Goal: Check status

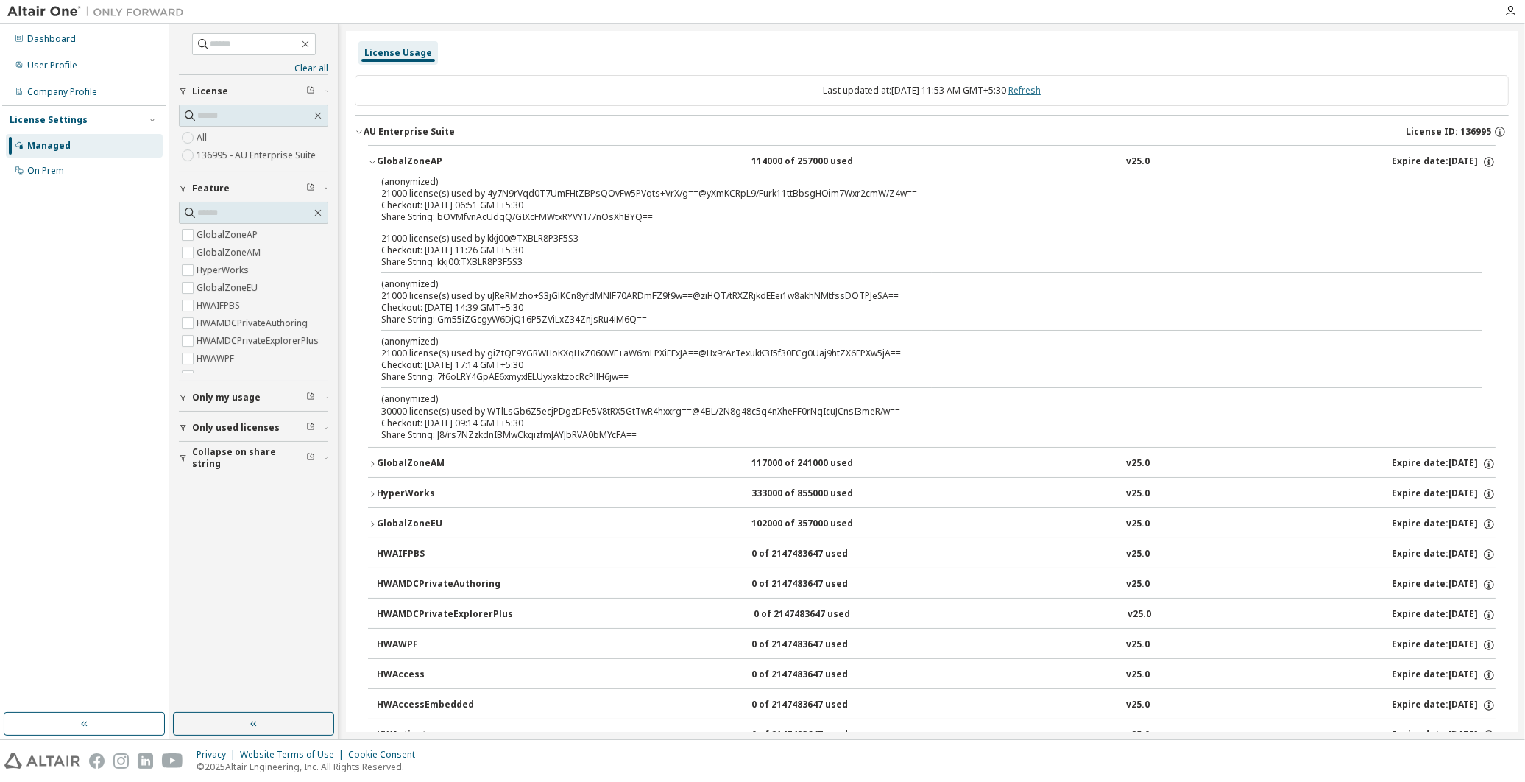
click at [1041, 94] on link "Refresh" at bounding box center [1025, 90] width 32 height 13
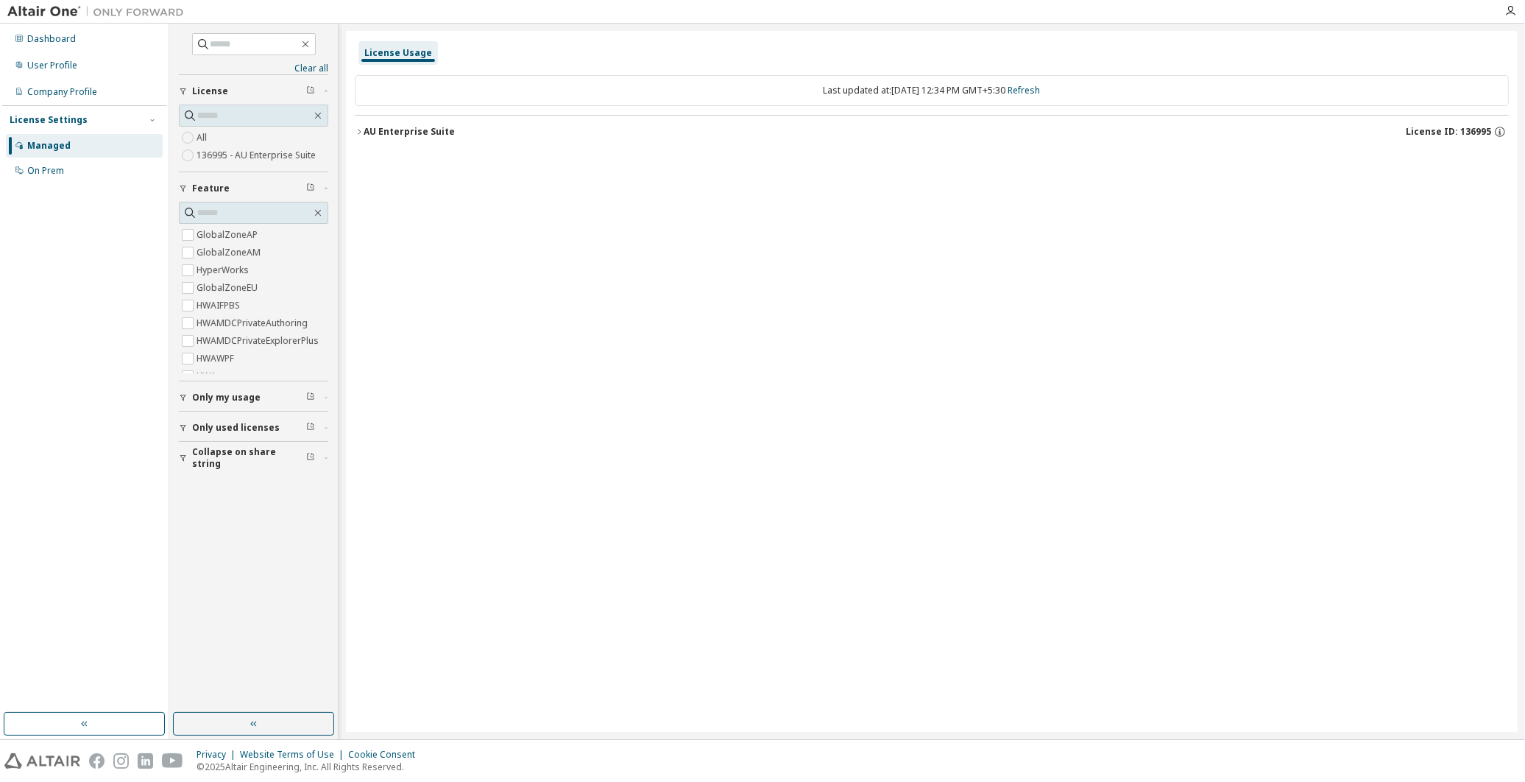
click at [356, 130] on icon "button" at bounding box center [359, 131] width 9 height 9
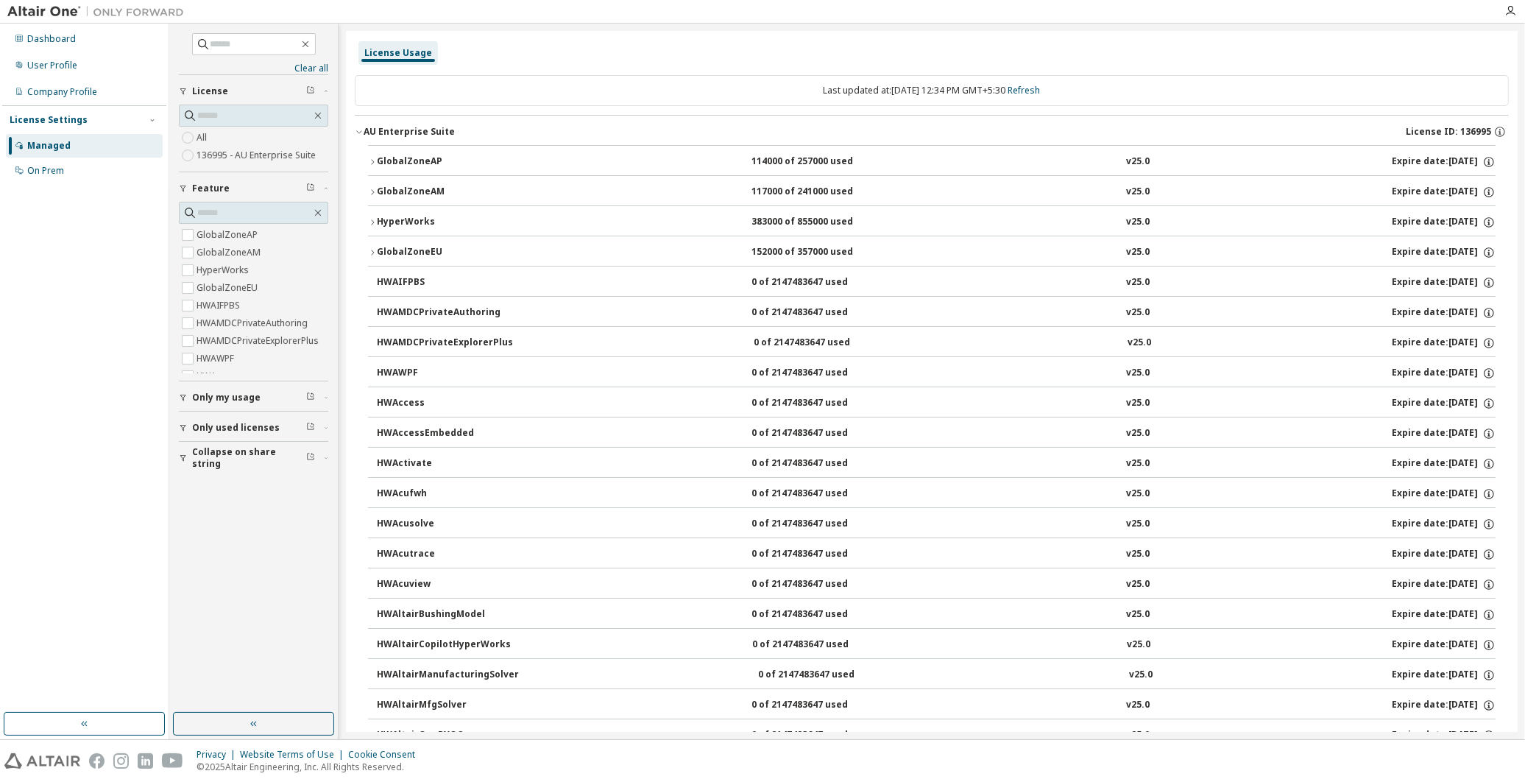
click at [373, 156] on button "GlobalZoneAP 114000 of 257000 used v25.0 Expire date: [DATE]" at bounding box center [932, 162] width 1128 height 32
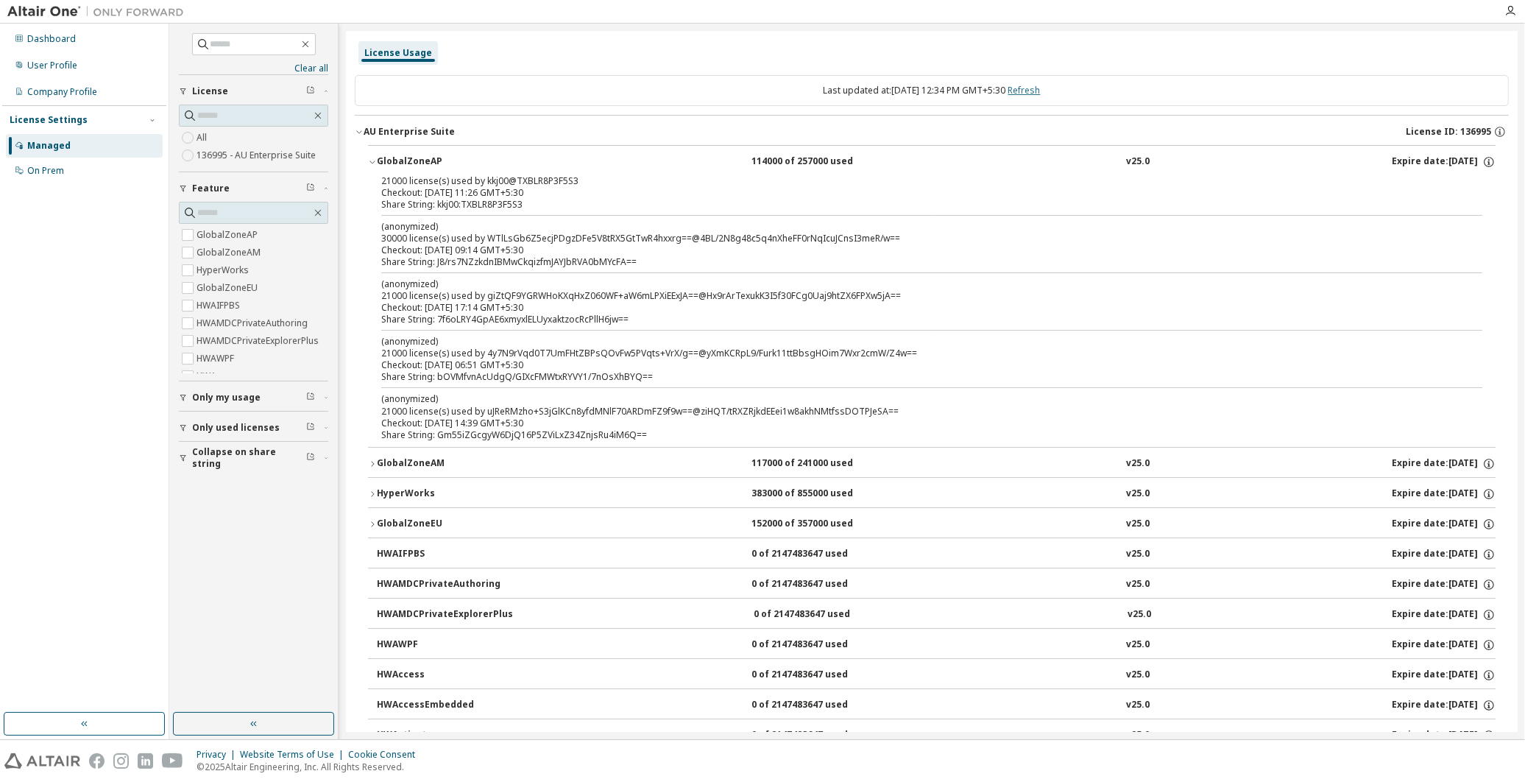
click at [1041, 93] on link "Refresh" at bounding box center [1025, 90] width 32 height 13
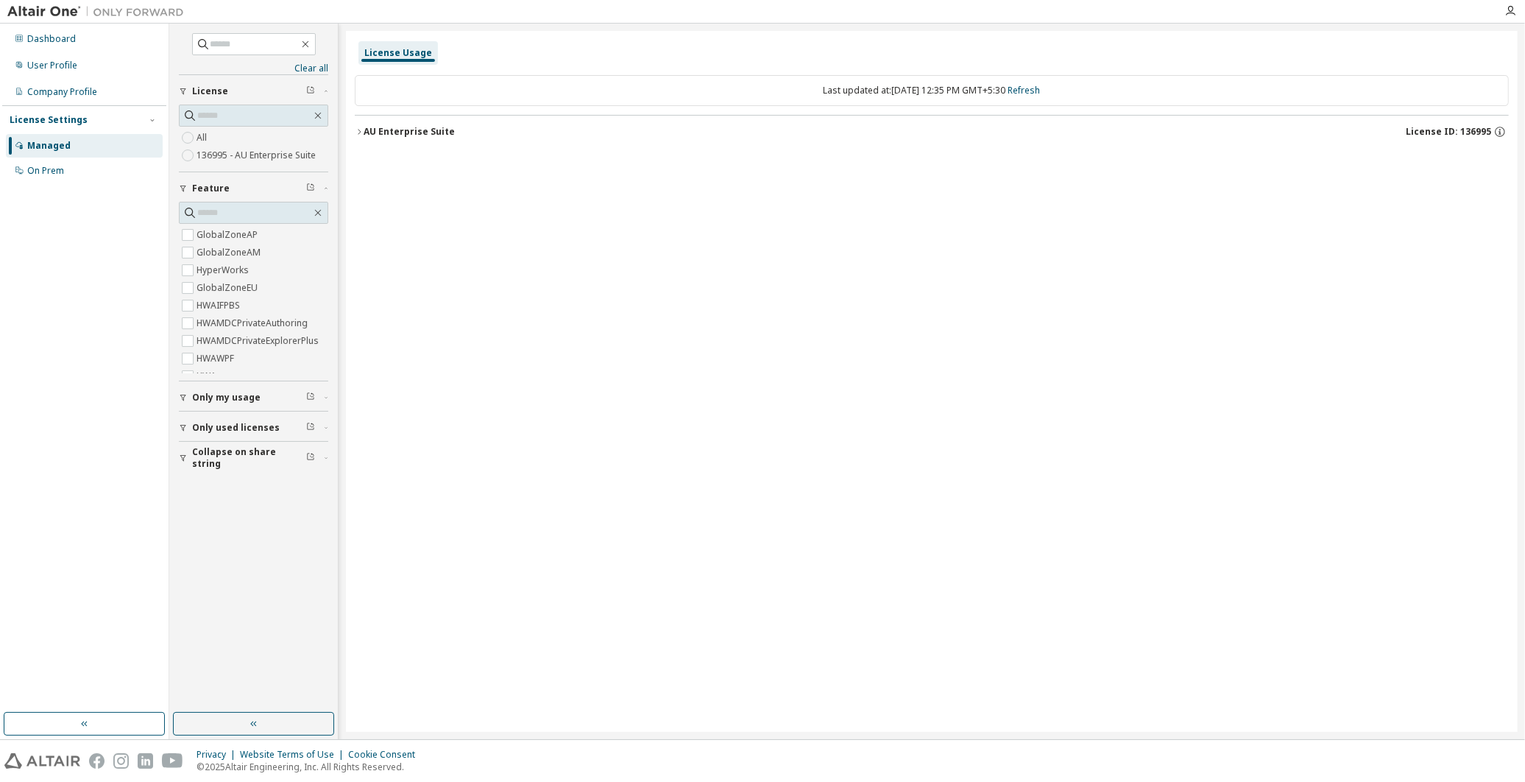
click at [361, 134] on icon "button" at bounding box center [359, 131] width 9 height 9
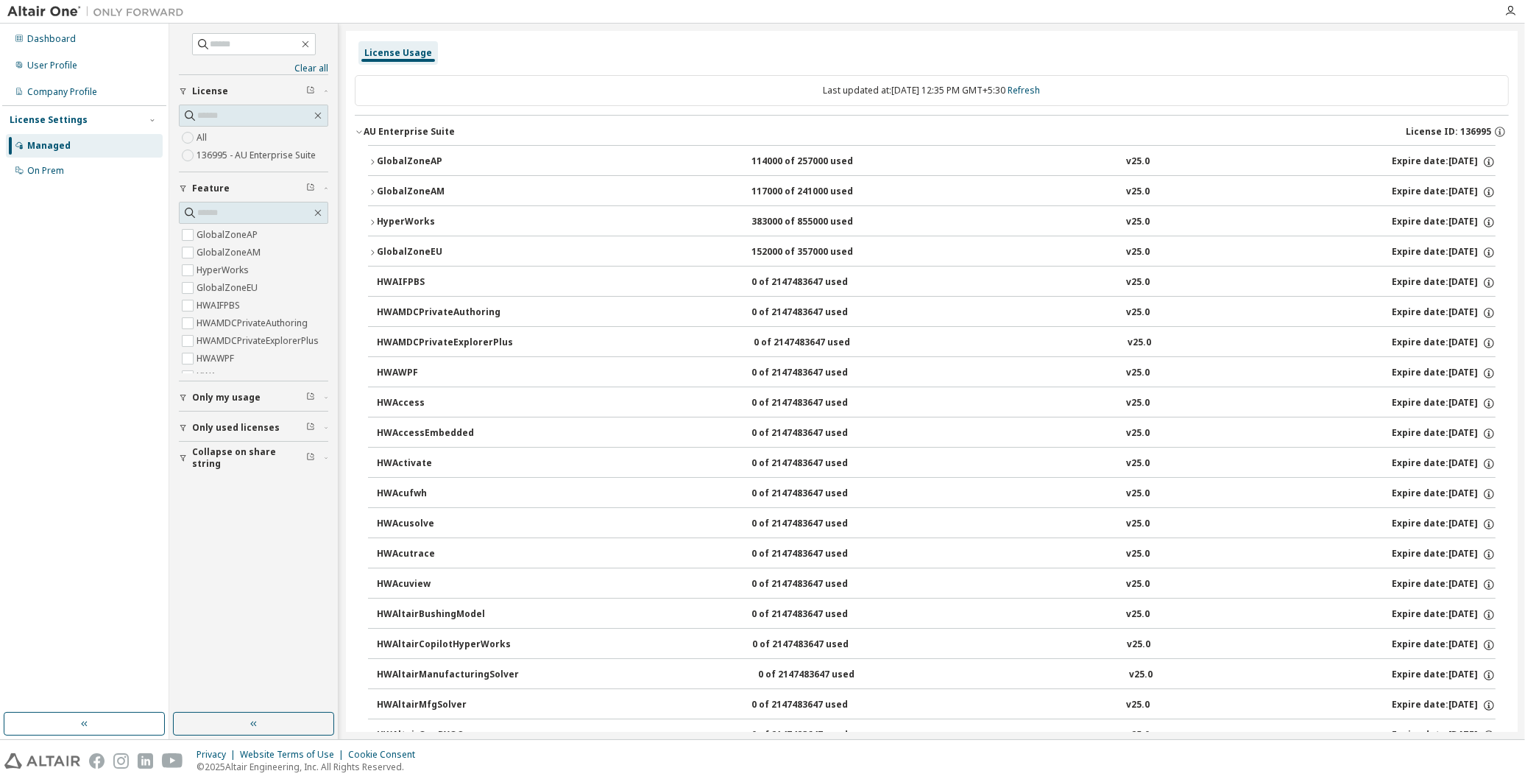
click at [370, 166] on icon "button" at bounding box center [372, 162] width 9 height 9
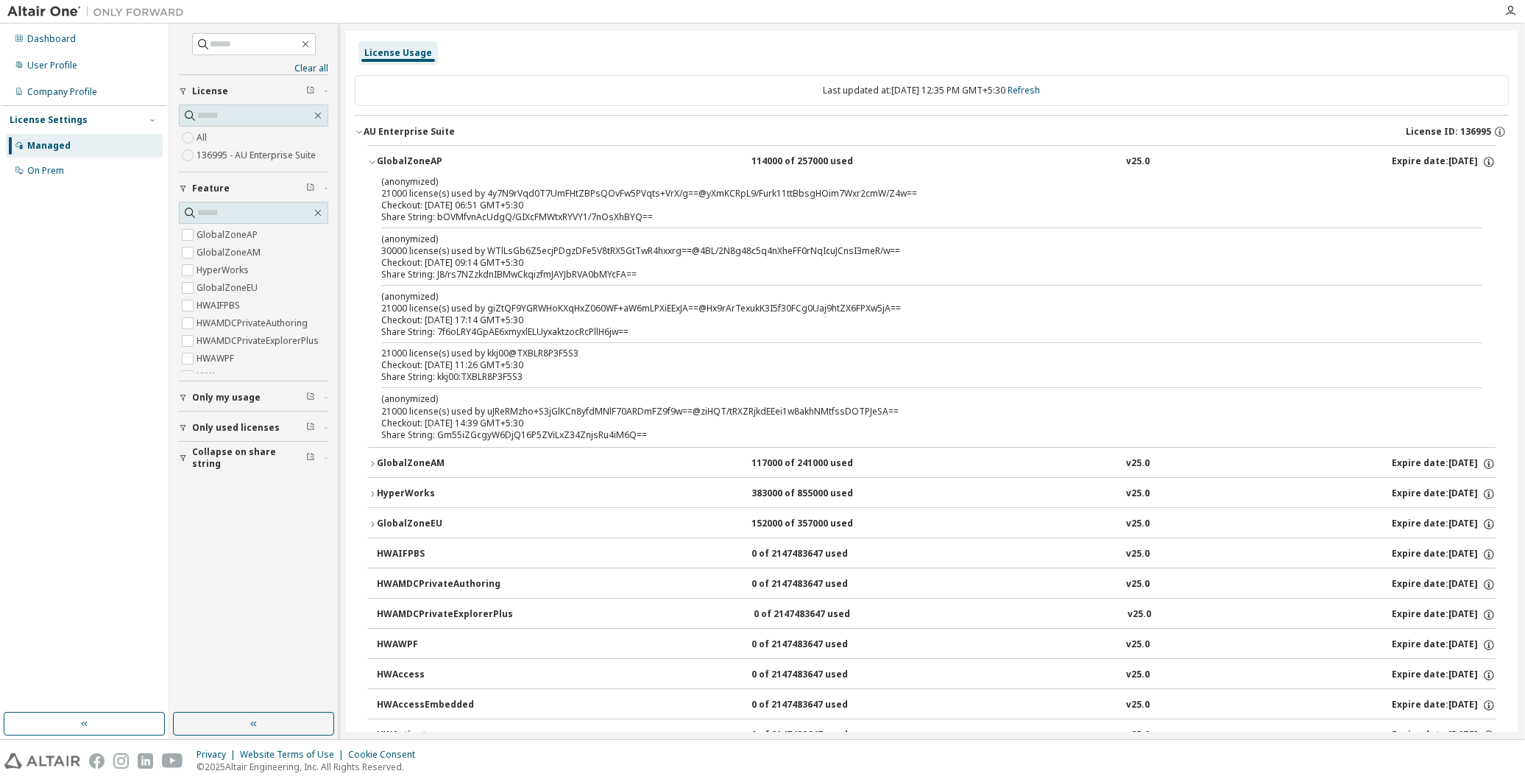
click at [498, 44] on div "License Usage" at bounding box center [932, 53] width 1154 height 27
click at [1041, 91] on link "Refresh" at bounding box center [1025, 90] width 32 height 13
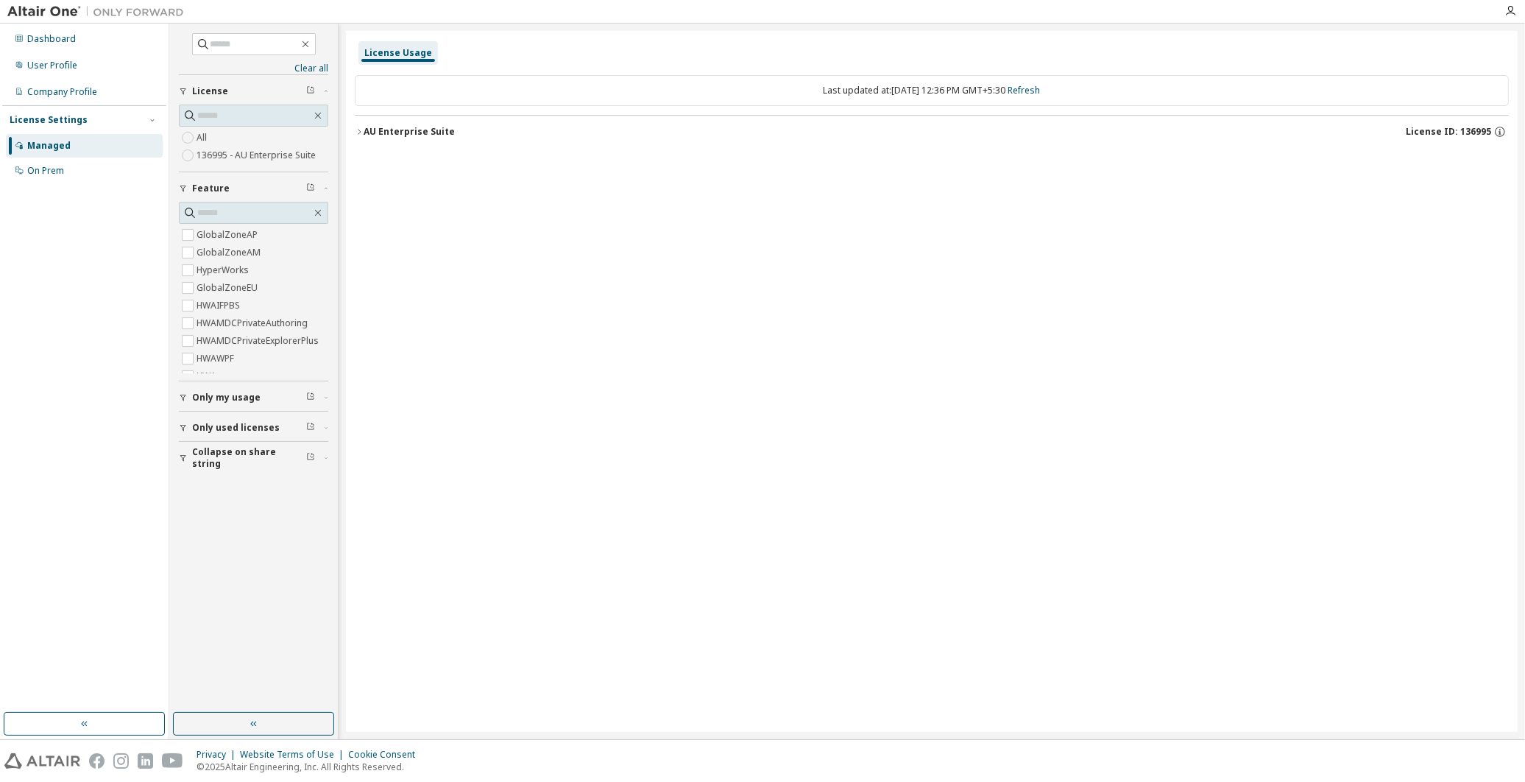
click at [361, 125] on button "AU Enterprise Suite License ID: 136995" at bounding box center [932, 132] width 1154 height 32
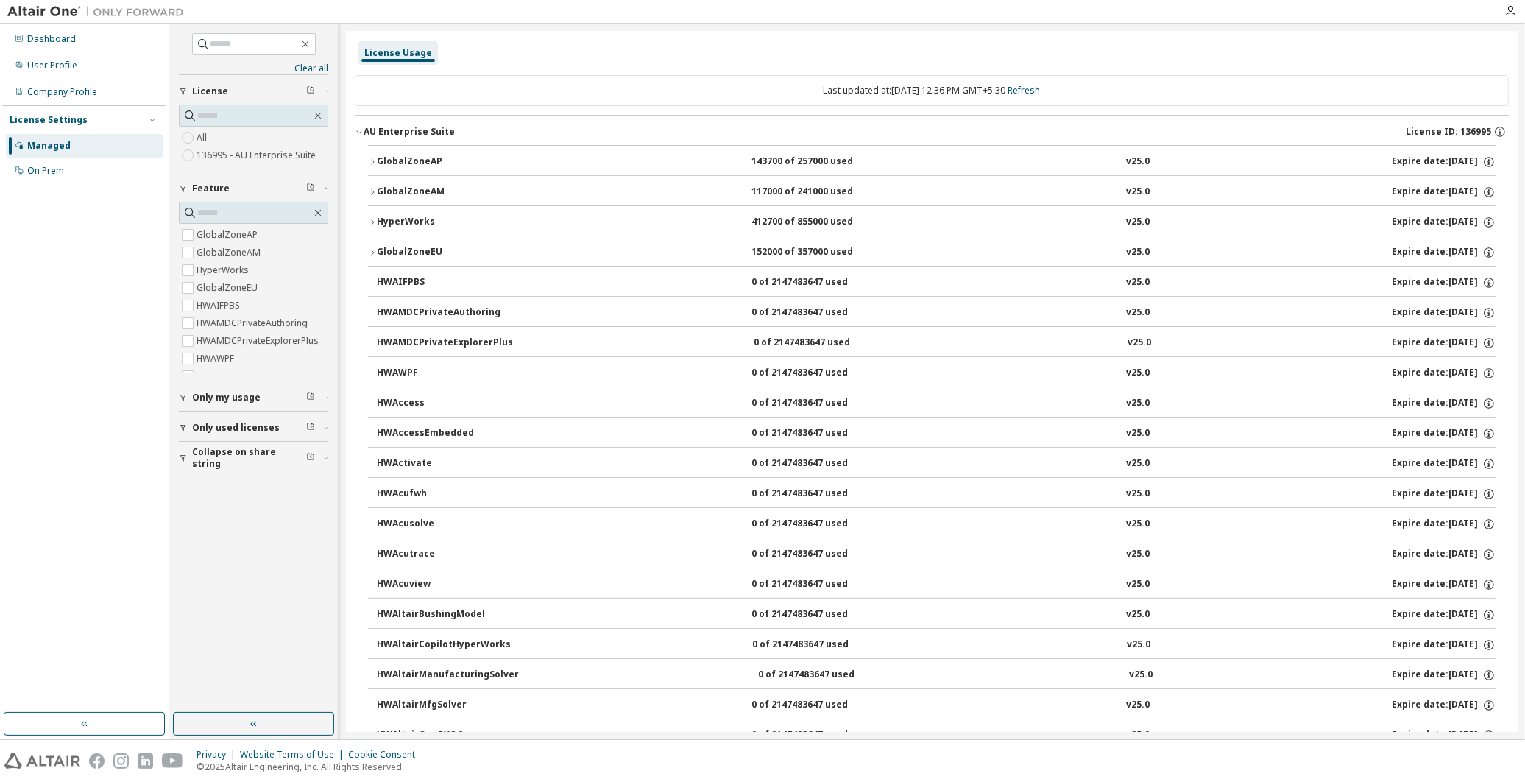
click at [373, 166] on button "GlobalZoneAP 143700 of 257000 used v25.0 Expire date: [DATE]" at bounding box center [932, 162] width 1128 height 32
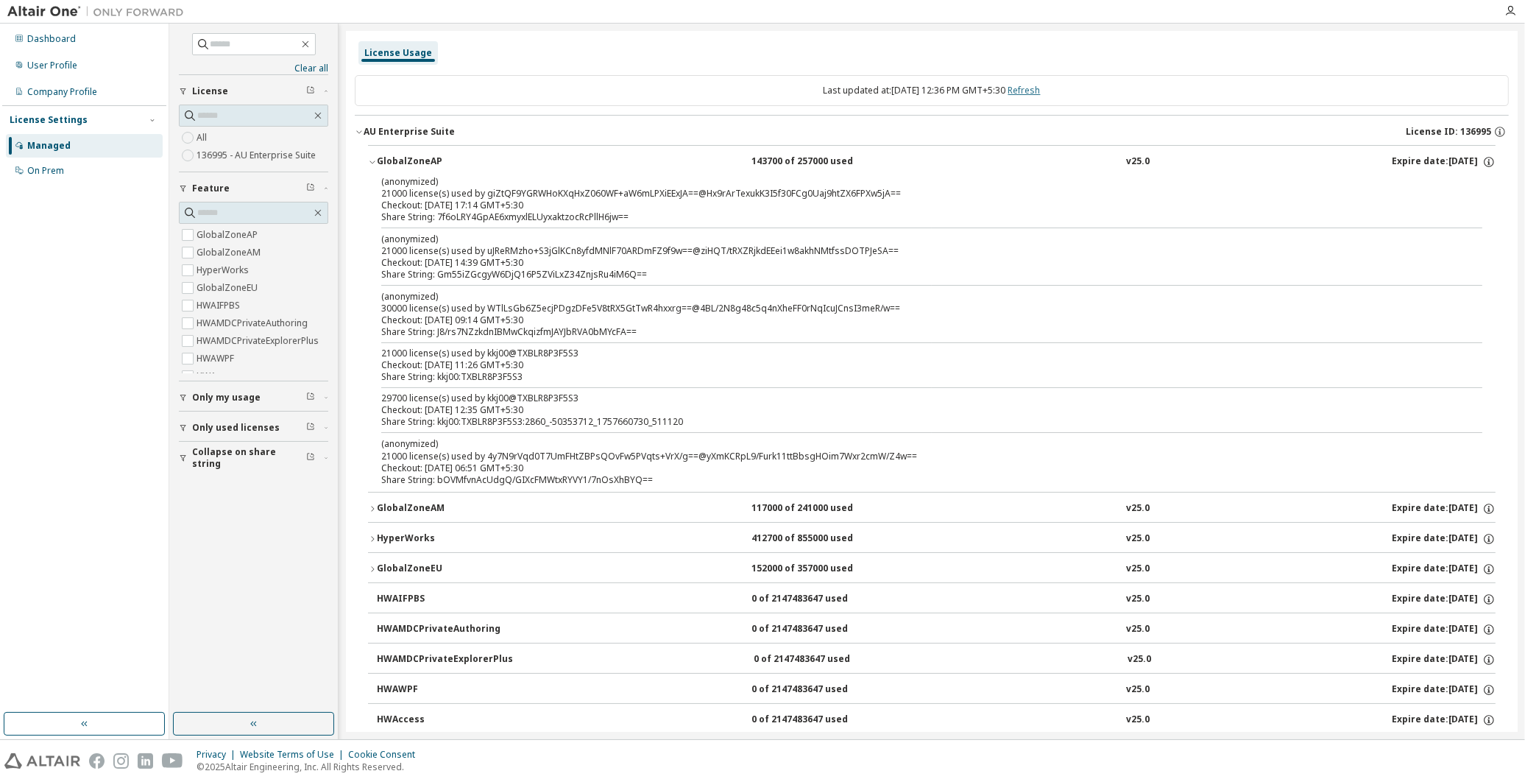
click at [1041, 90] on link "Refresh" at bounding box center [1025, 90] width 32 height 13
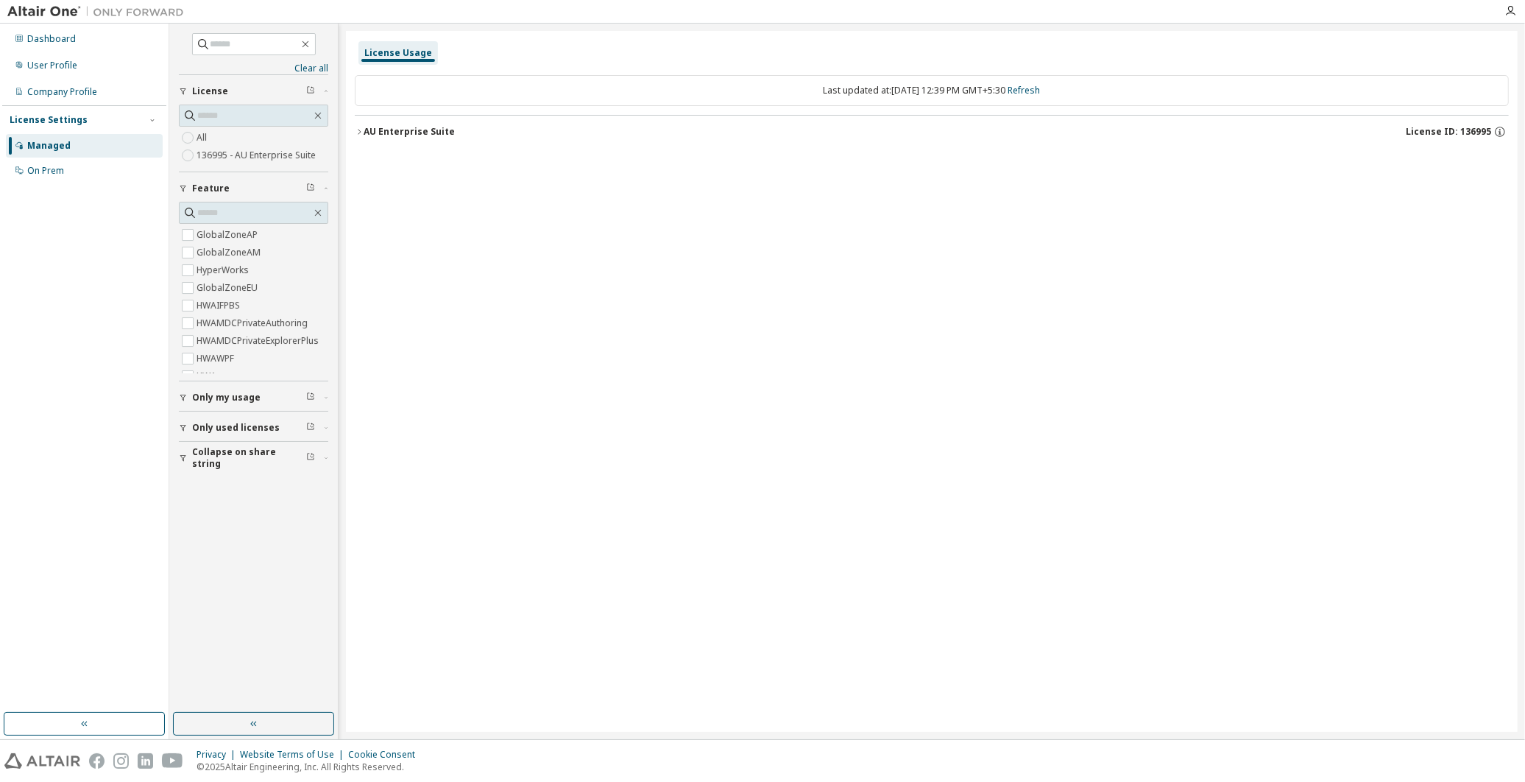
click at [365, 135] on div "AU Enterprise Suite" at bounding box center [409, 132] width 91 height 12
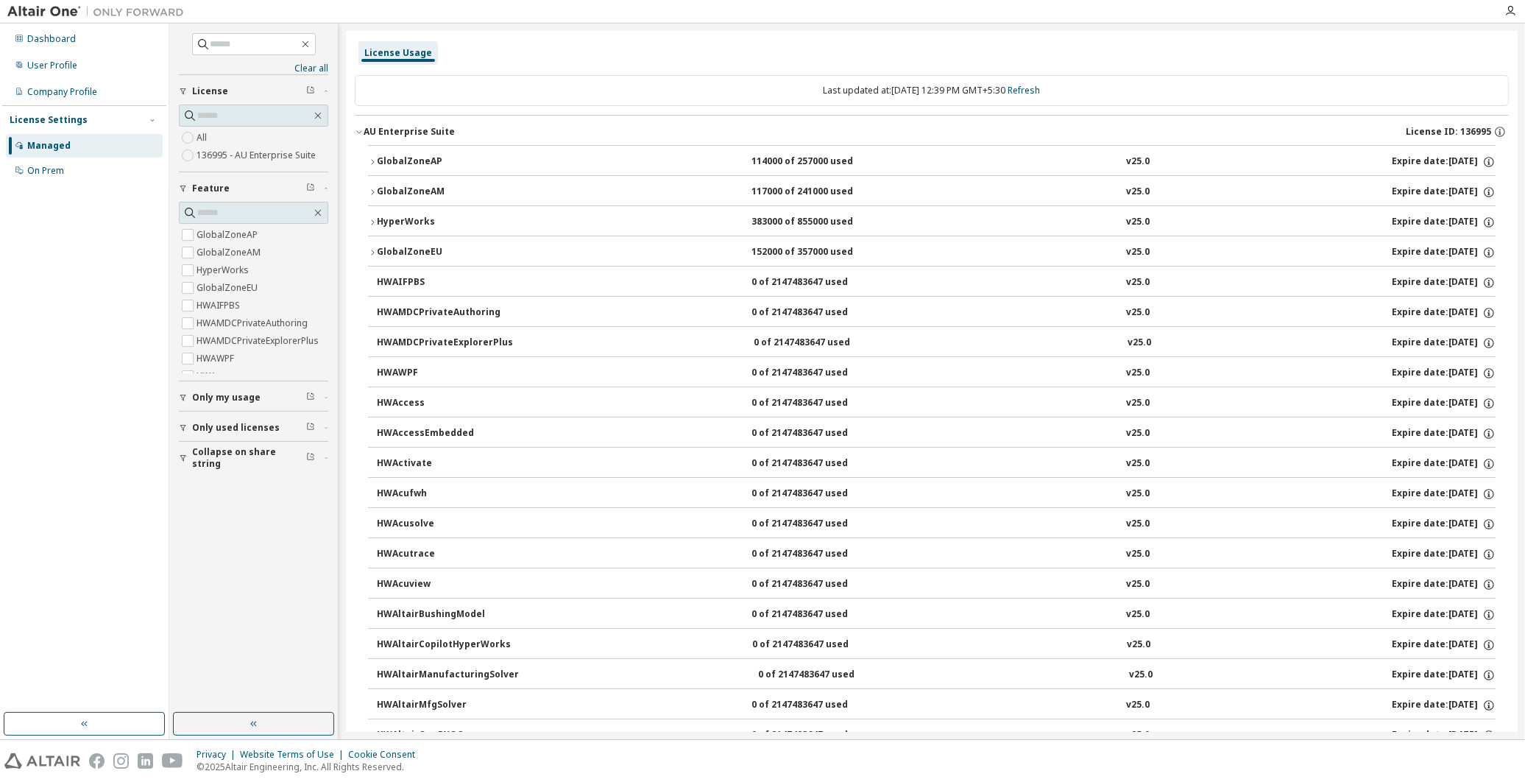
click at [372, 158] on icon "button" at bounding box center [372, 162] width 9 height 9
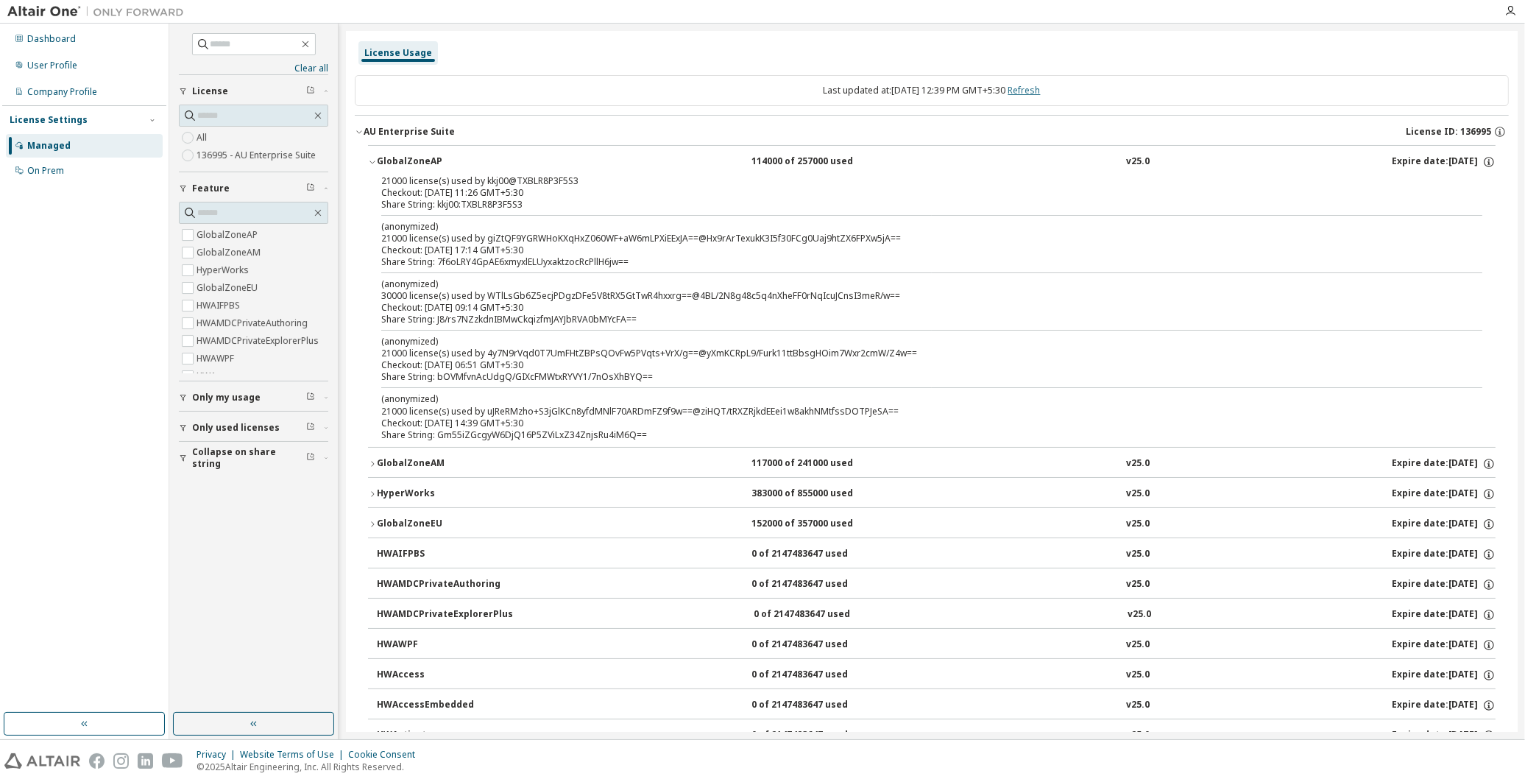
click at [1041, 91] on link "Refresh" at bounding box center [1025, 90] width 32 height 13
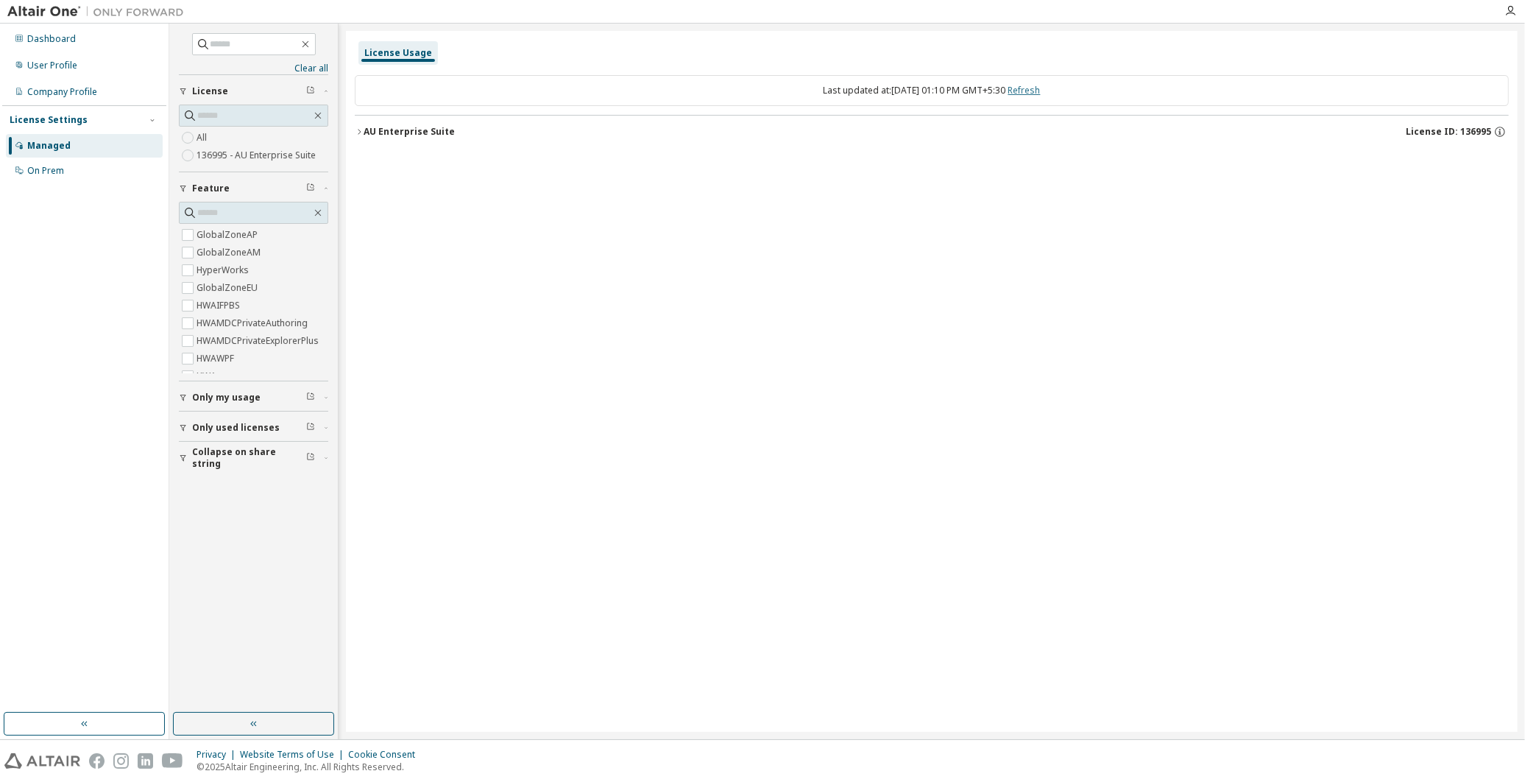
click at [1041, 91] on link "Refresh" at bounding box center [1025, 90] width 32 height 13
click at [359, 133] on icon "button" at bounding box center [359, 131] width 9 height 9
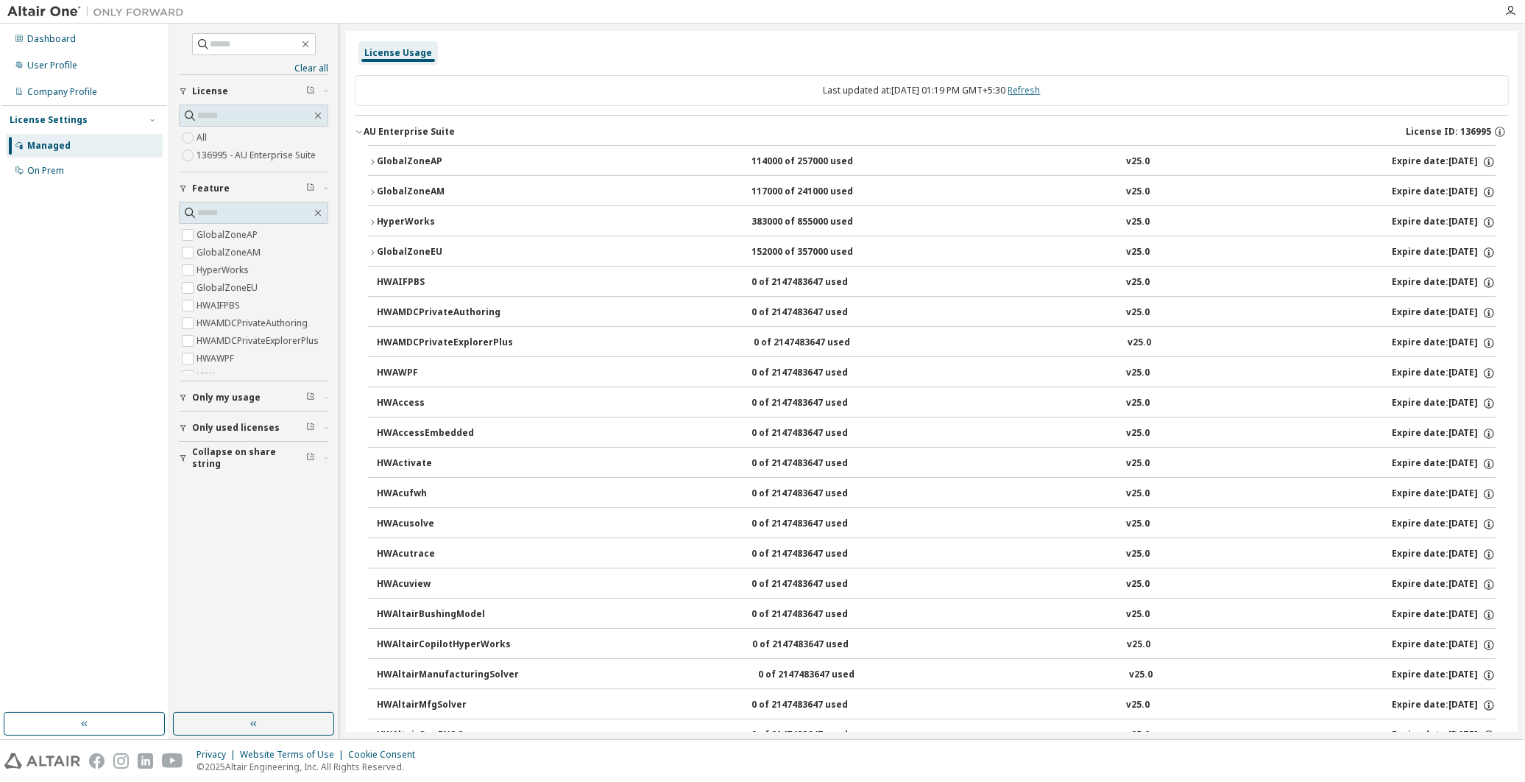
click at [1041, 93] on link "Refresh" at bounding box center [1025, 90] width 32 height 13
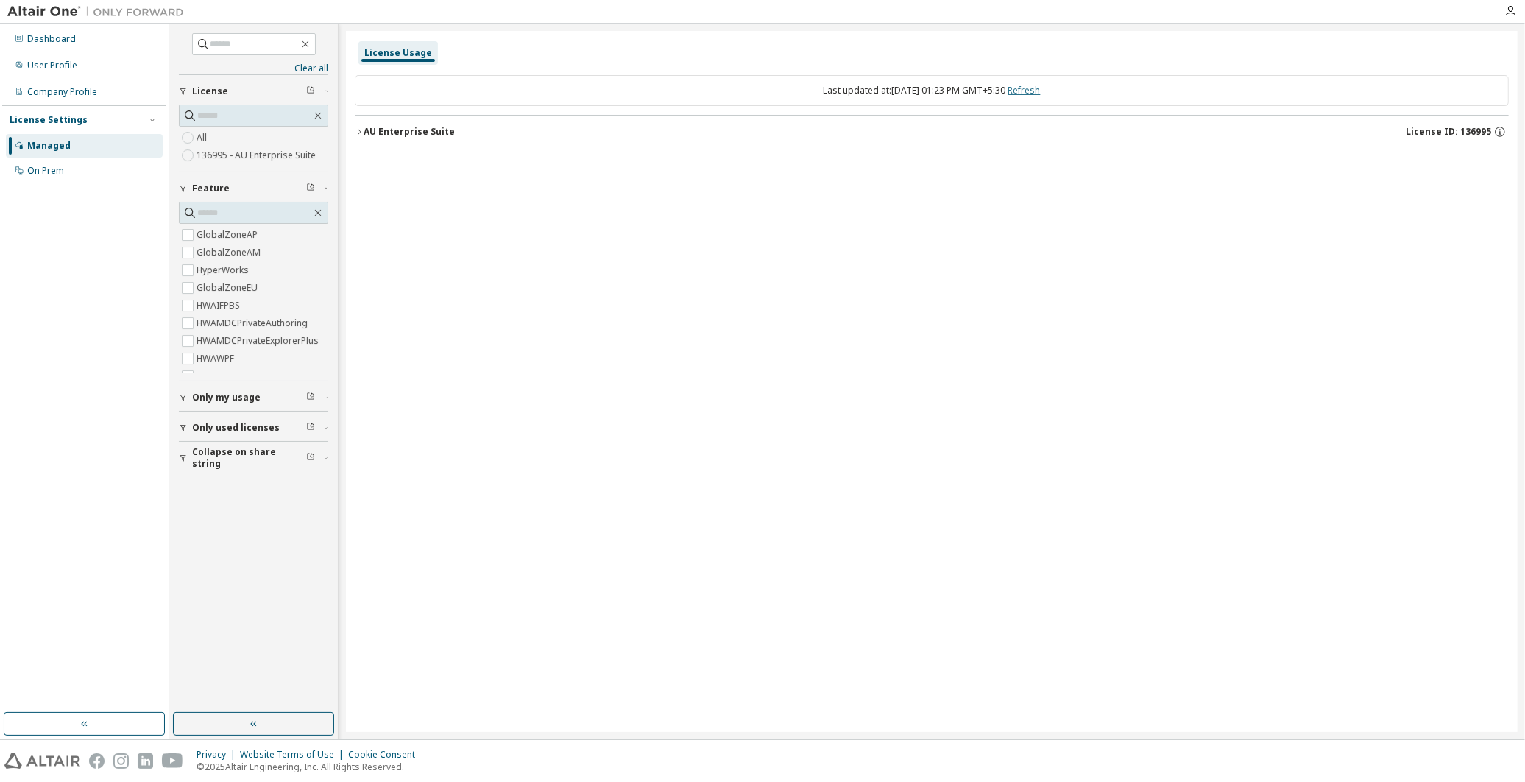
click at [1041, 91] on link "Refresh" at bounding box center [1025, 90] width 32 height 13
click at [359, 125] on button "AU Enterprise Suite License ID: 136995" at bounding box center [932, 132] width 1154 height 32
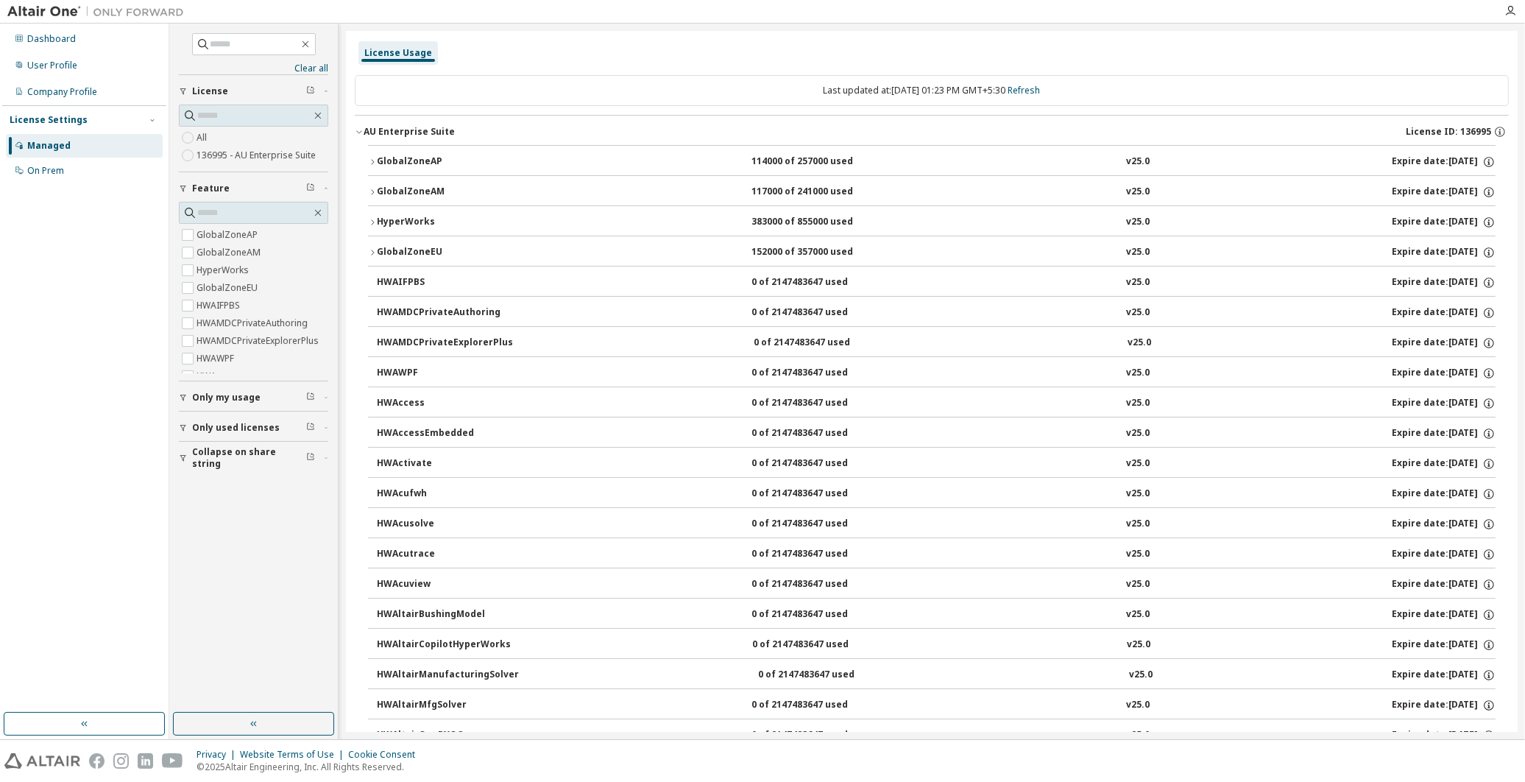
click at [371, 162] on icon "button" at bounding box center [372, 162] width 9 height 9
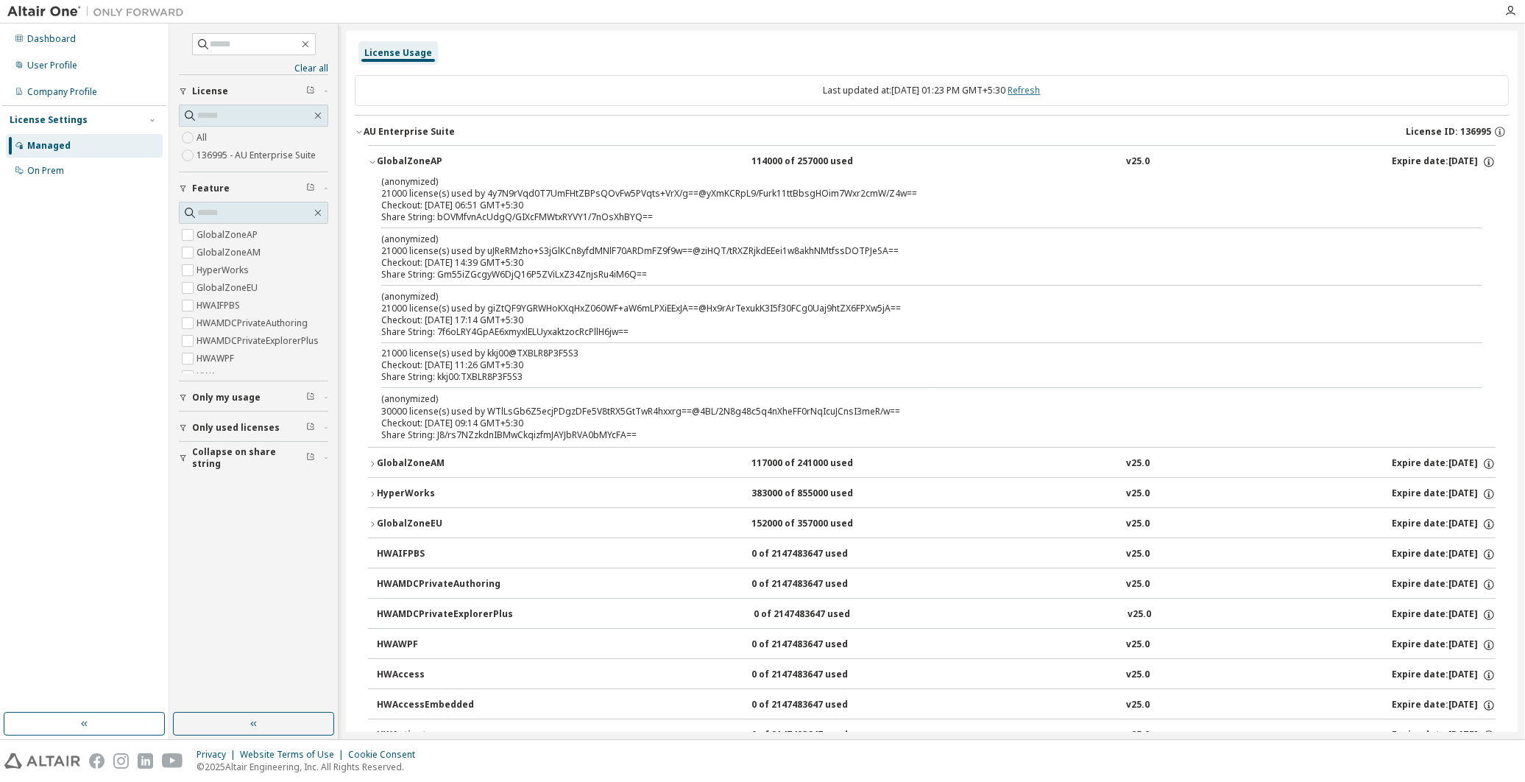
click at [1041, 86] on link "Refresh" at bounding box center [1025, 90] width 32 height 13
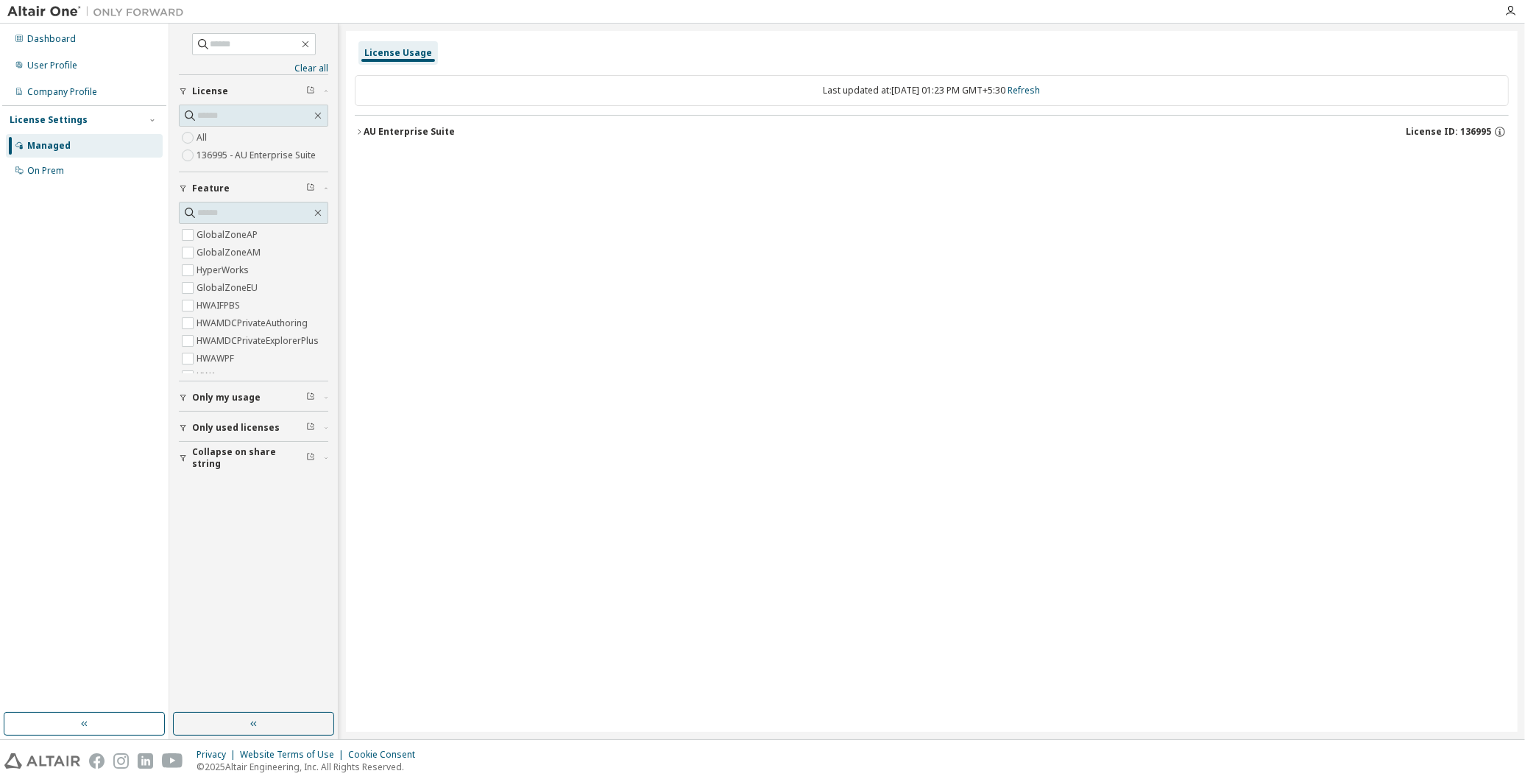
click at [359, 129] on icon "button" at bounding box center [359, 131] width 9 height 9
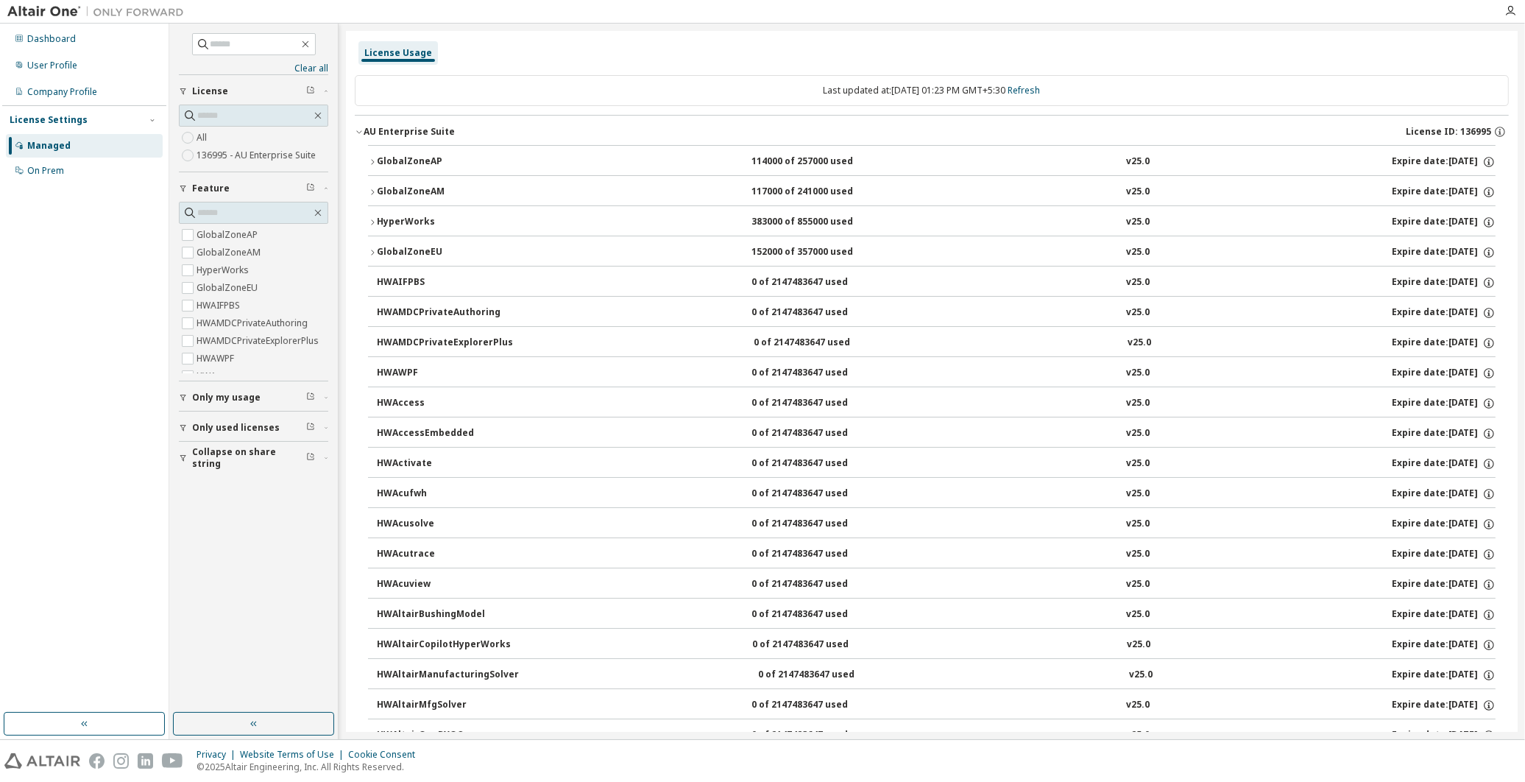
click at [371, 158] on icon "button" at bounding box center [372, 162] width 9 height 9
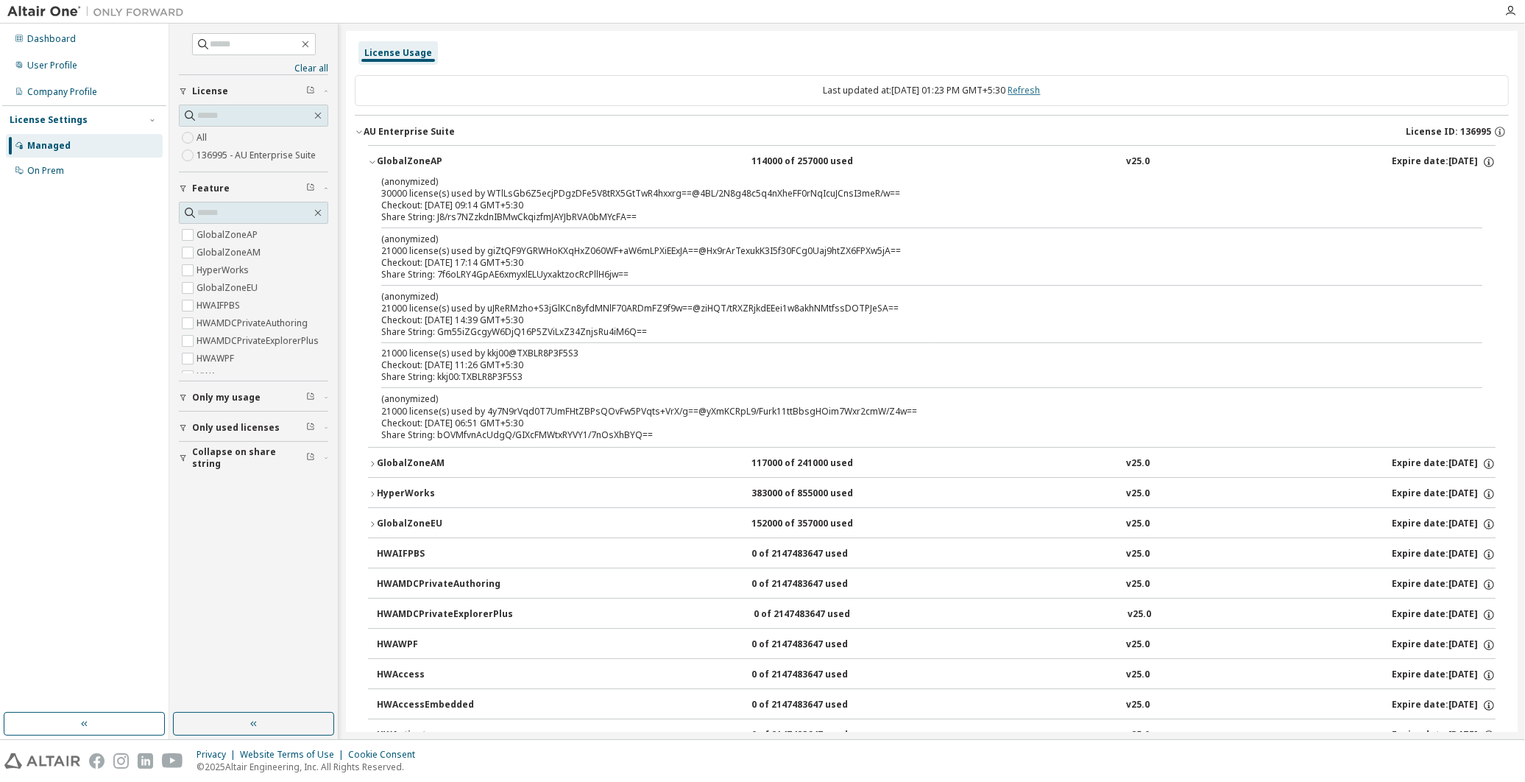
click at [1041, 96] on link "Refresh" at bounding box center [1025, 90] width 32 height 13
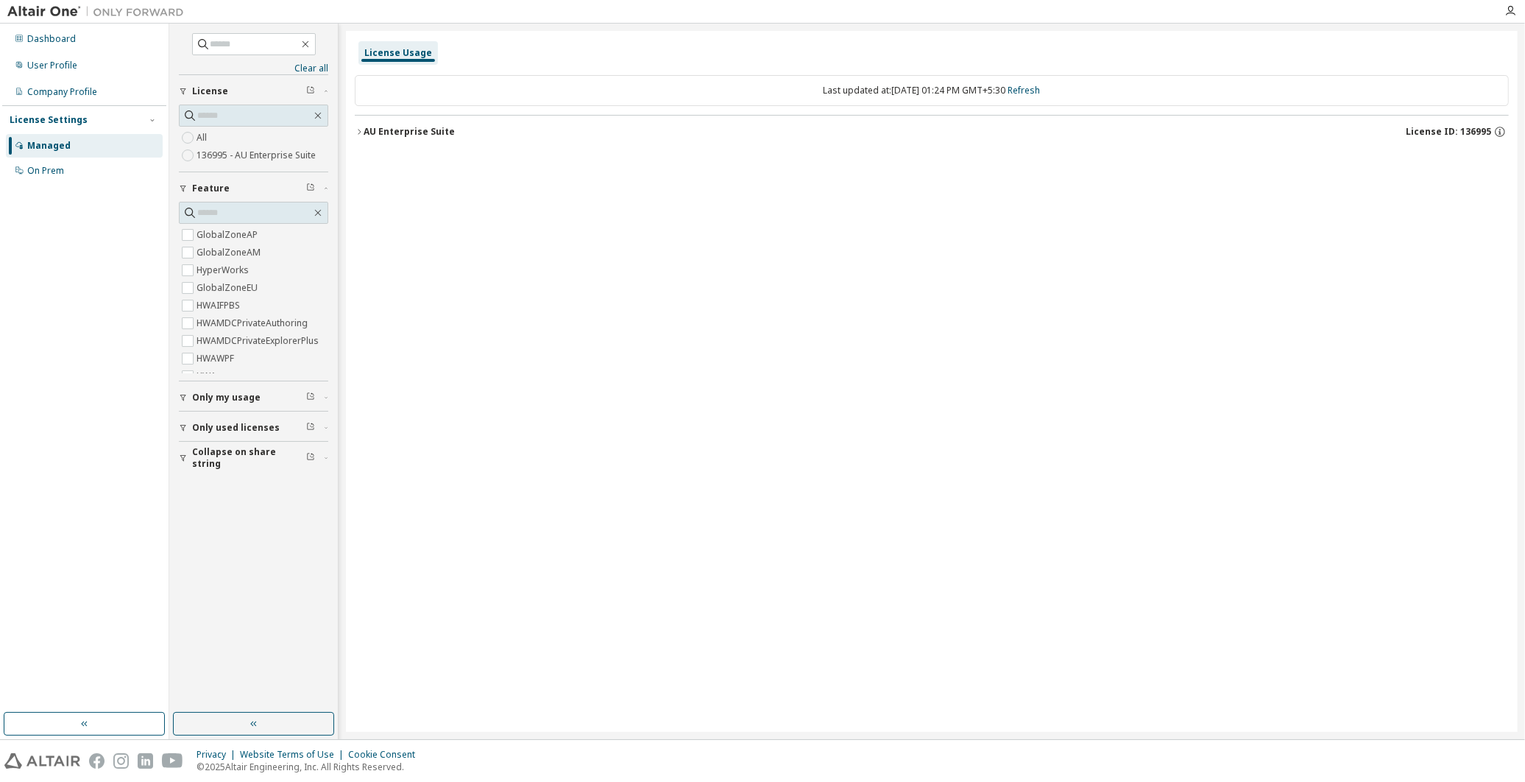
click at [363, 134] on icon "button" at bounding box center [359, 131] width 9 height 9
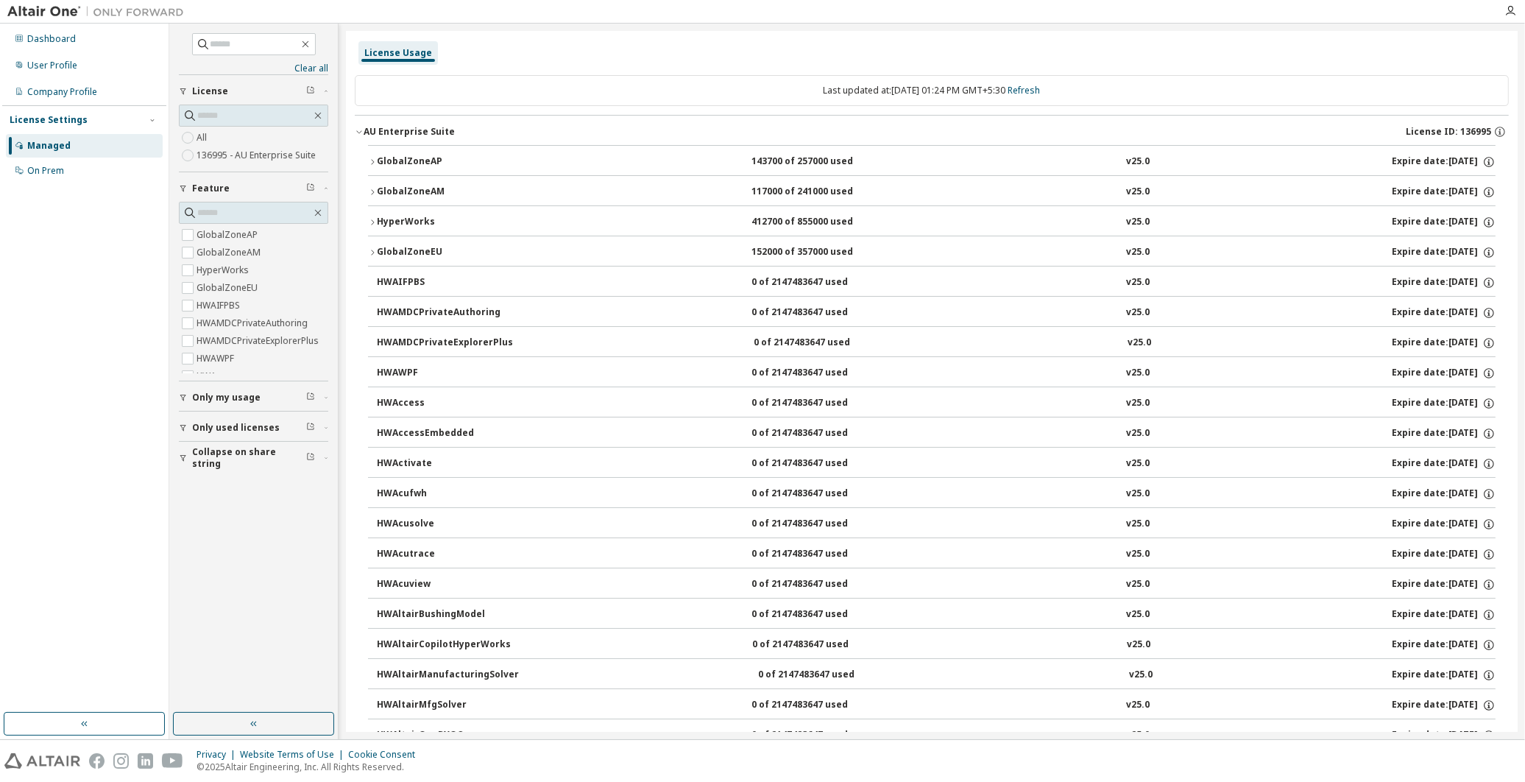
click at [374, 159] on icon "button" at bounding box center [372, 162] width 9 height 9
